Goal: Find specific page/section: Find specific page/section

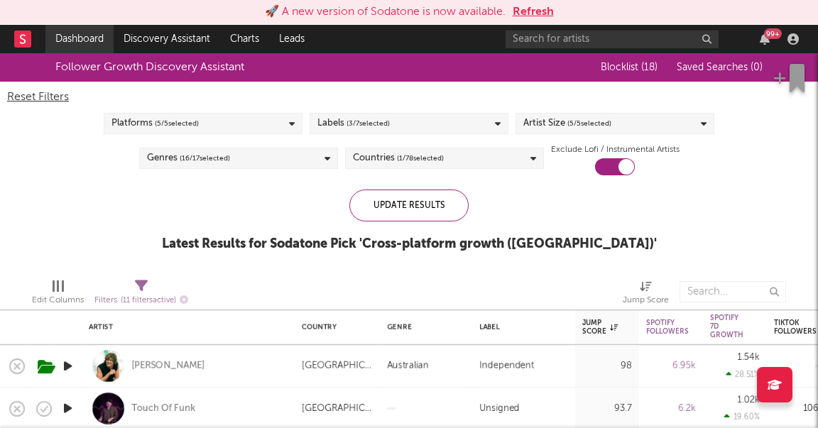
click at [76, 41] on link "Dashboard" at bounding box center [79, 39] width 68 height 28
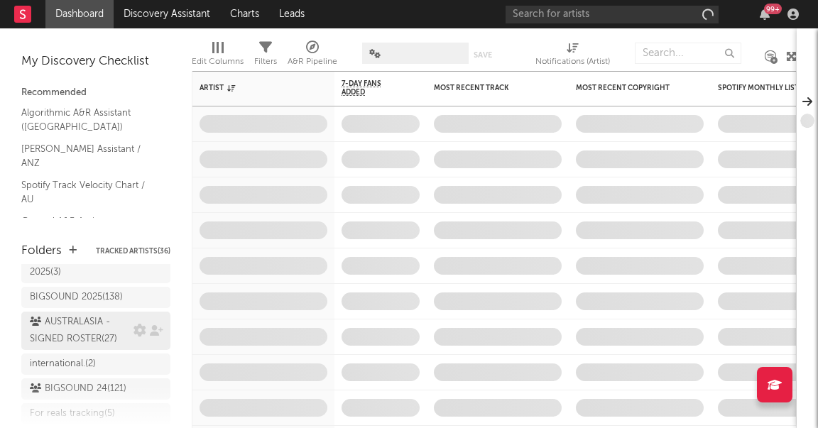
scroll to position [67, 0]
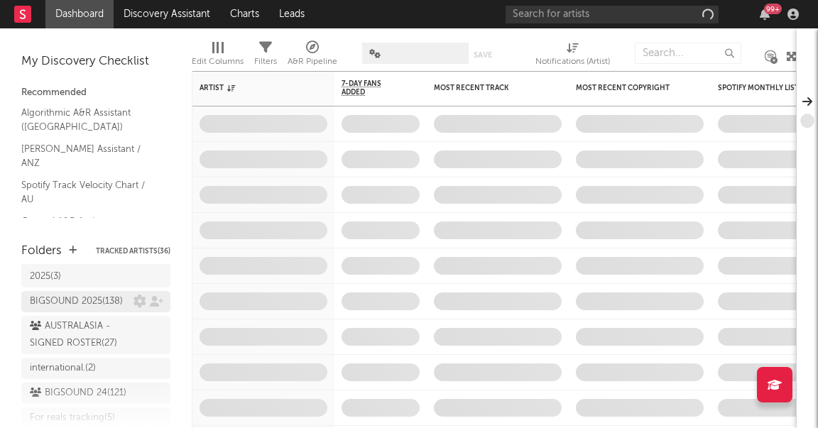
click at [111, 293] on div "BIGSOUND 2025 ( 138 )" at bounding box center [76, 301] width 93 height 17
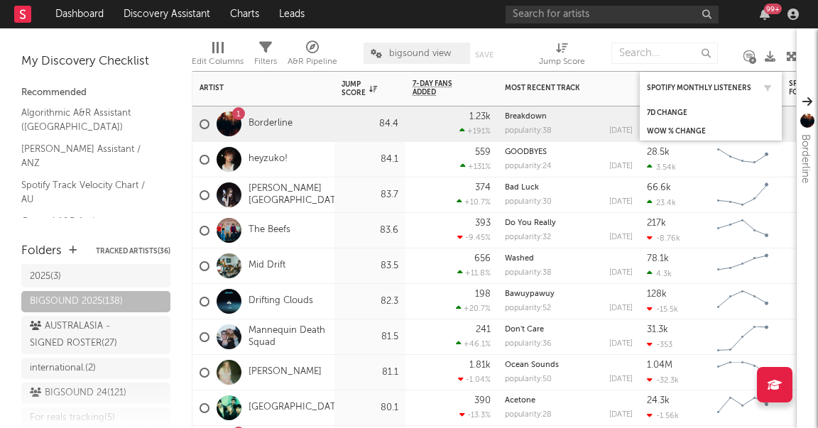
click at [664, 82] on div "Spotify Monthly Listeners" at bounding box center [711, 88] width 128 height 28
click at [730, 87] on div "Spotify Monthly Listeners" at bounding box center [700, 88] width 107 height 9
